Goal: Contribute content: Add original content to the website for others to see

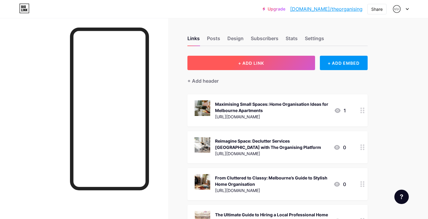
click at [272, 60] on button "+ ADD LINK" at bounding box center [251, 63] width 128 height 14
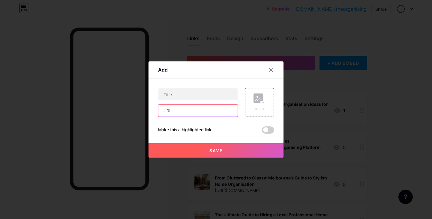
click at [180, 115] on input "text" at bounding box center [198, 111] width 79 height 12
paste input "[URL][DOMAIN_NAME]"
type input "[URL][DOMAIN_NAME]"
click at [217, 80] on div "Content YouTube Play YouTube video without leaving your page. ADD Vimeo Play Vi…" at bounding box center [216, 106] width 116 height 55
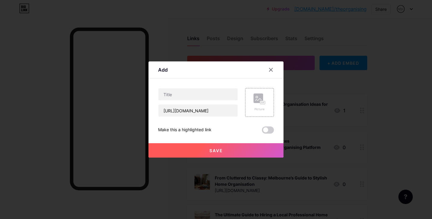
scroll to position [0, 0]
click at [182, 95] on input "text" at bounding box center [198, 95] width 79 height 12
paste input "Who Needs Home Decluttering Services in [GEOGRAPHIC_DATA] Homes?"
type input "Who Needs Home Decluttering Services in [GEOGRAPHIC_DATA] Homes?"
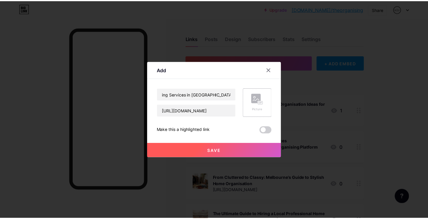
scroll to position [0, 0]
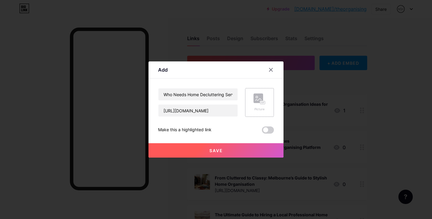
click at [256, 101] on icon at bounding box center [259, 100] width 6 height 2
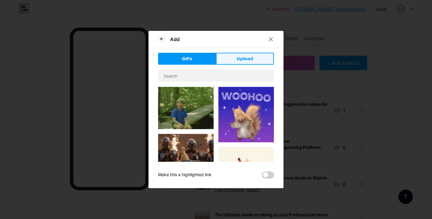
click at [245, 57] on span "Upload" at bounding box center [245, 59] width 17 height 6
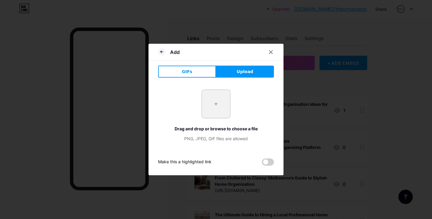
click at [223, 106] on input "file" at bounding box center [216, 104] width 28 height 28
type input "C:\fakepath\201112-omag-declutter-room-600x411 (1).jpg"
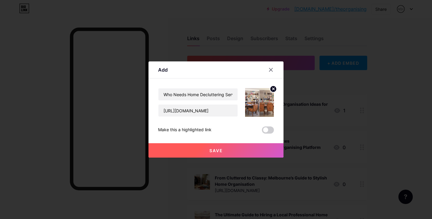
click at [216, 152] on span "Save" at bounding box center [217, 150] width 14 height 5
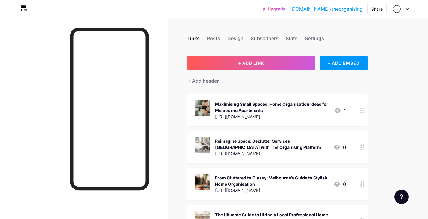
click at [344, 7] on link "[DOMAIN_NAME]/theorganising" at bounding box center [326, 8] width 72 height 7
